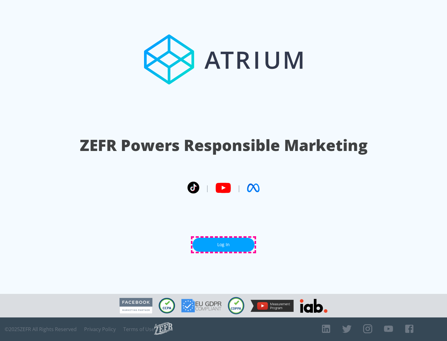
click at [223, 245] on link "Log In" at bounding box center [223, 245] width 62 height 14
